Goal: Task Accomplishment & Management: Complete application form

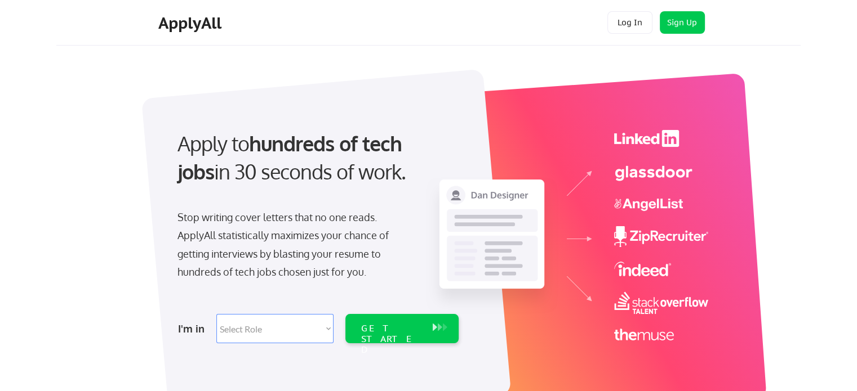
click at [258, 157] on strong "hundreds of tech jobs" at bounding box center [291, 158] width 229 height 54
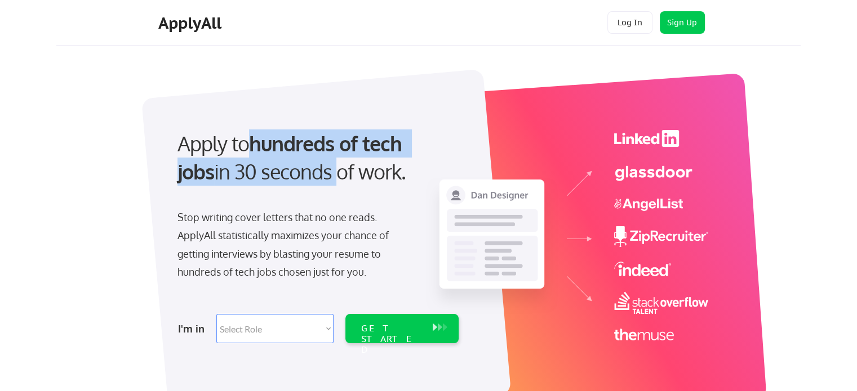
drag, startPoint x: 258, startPoint y: 157, endPoint x: 225, endPoint y: 175, distance: 37.3
click at [225, 175] on div "Apply to hundreds of tech jobs in 30 seconds of work." at bounding box center [315, 158] width 277 height 57
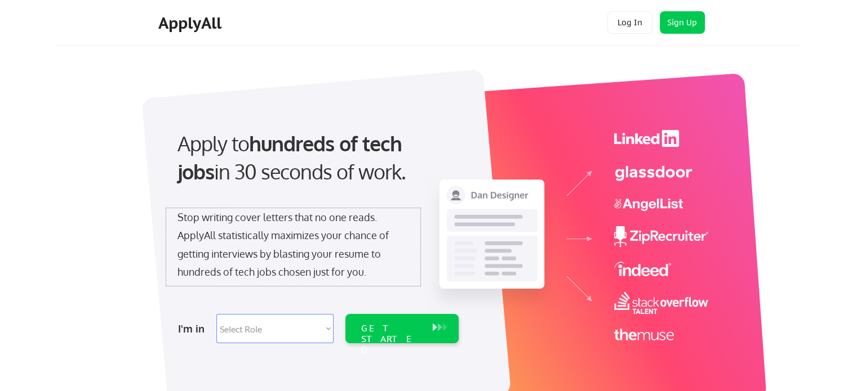
click at [266, 256] on div "Stop writing cover letters that no one reads. ApplyAll statistically maximizes …" at bounding box center [292, 244] width 231 height 73
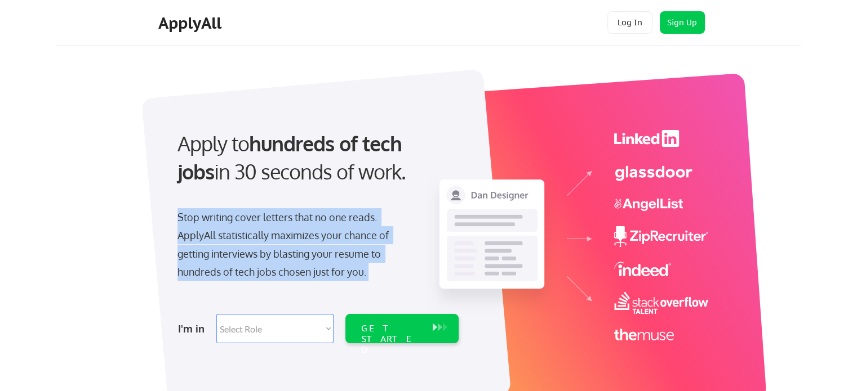
click at [266, 256] on div "Stop writing cover letters that no one reads. ApplyAll statistically maximizes …" at bounding box center [292, 244] width 231 height 73
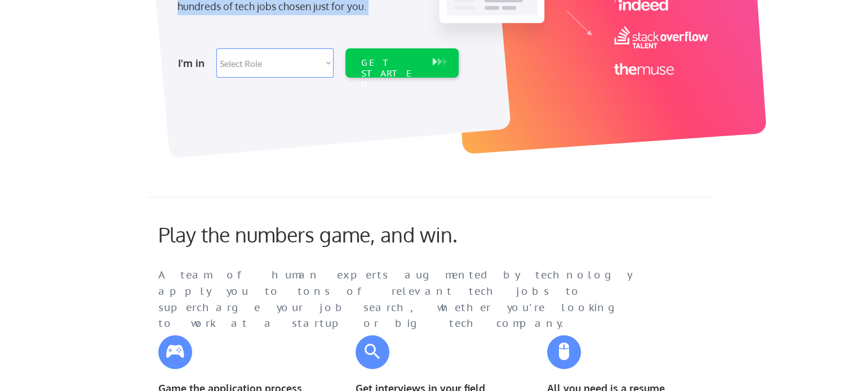
scroll to position [90, 0]
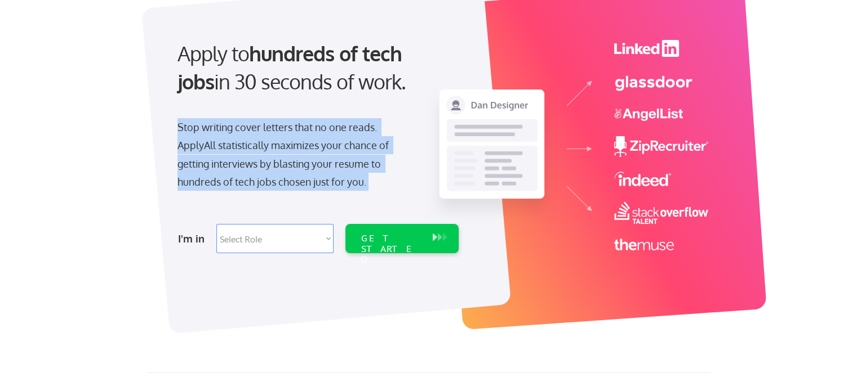
click at [251, 232] on select "Select Role Software Engineering Product Management Customer Success Sales UI/U…" at bounding box center [274, 238] width 117 height 29
select select ""engineering""
click at [216, 224] on select "Select Role Software Engineering Product Management Customer Success Sales UI/U…" at bounding box center [274, 238] width 117 height 29
select select ""engineering""
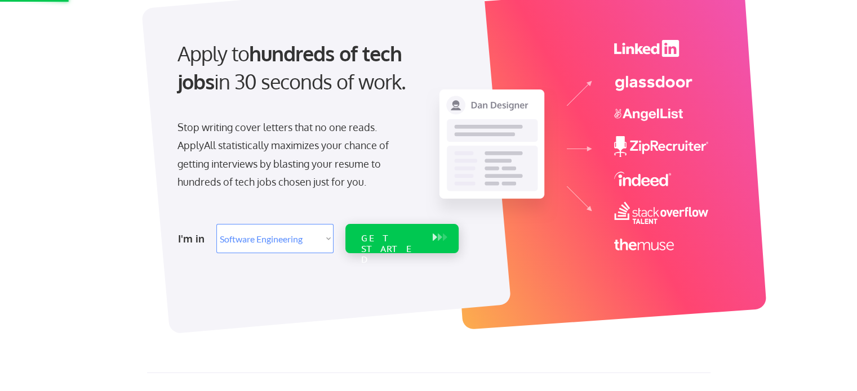
click at [412, 243] on div "GET STARTED" at bounding box center [391, 249] width 60 height 33
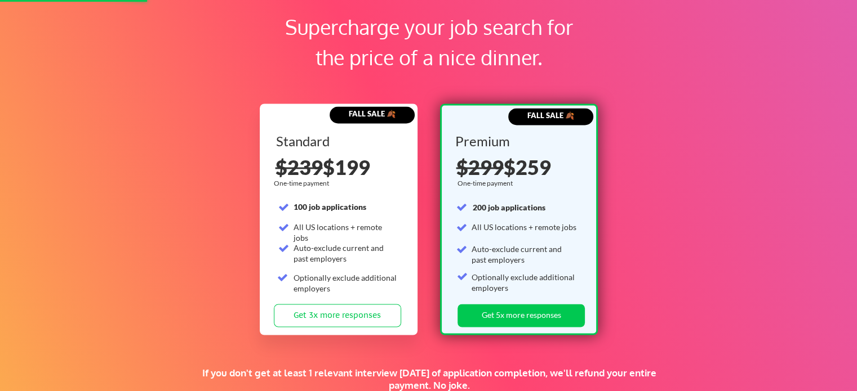
scroll to position [1701, 0]
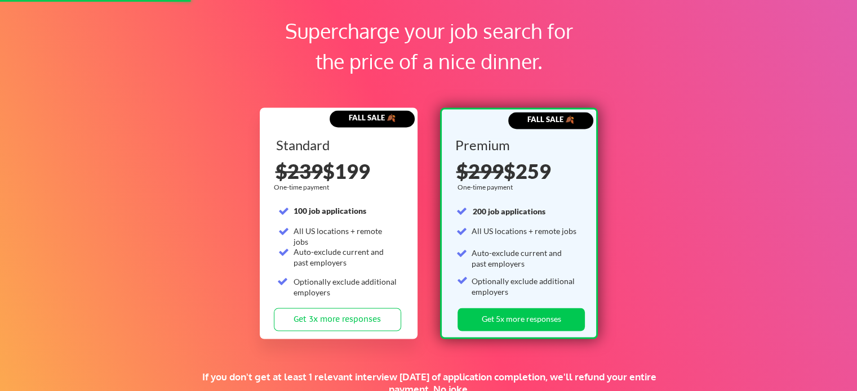
click at [363, 285] on div "Optionally exclude additional employers" at bounding box center [345, 288] width 104 height 22
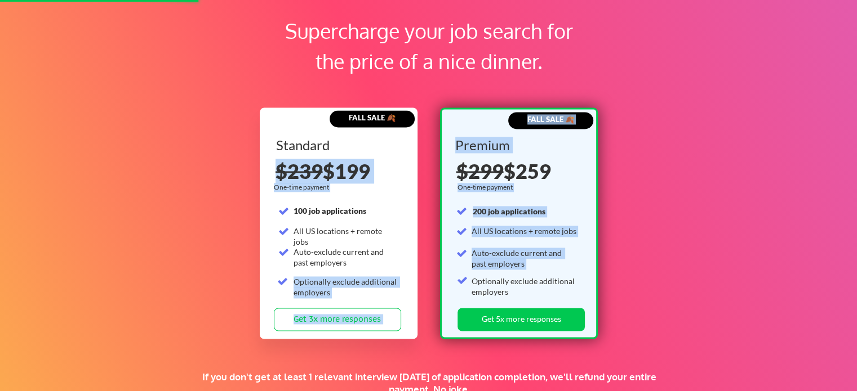
drag, startPoint x: 363, startPoint y: 285, endPoint x: 474, endPoint y: 270, distance: 111.9
click at [474, 270] on div "FALL SALE 🍂 Standard 100 job applications All US locations + remote jobs Auto-e…" at bounding box center [429, 223] width 338 height 231
